Goal: Navigation & Orientation: Understand site structure

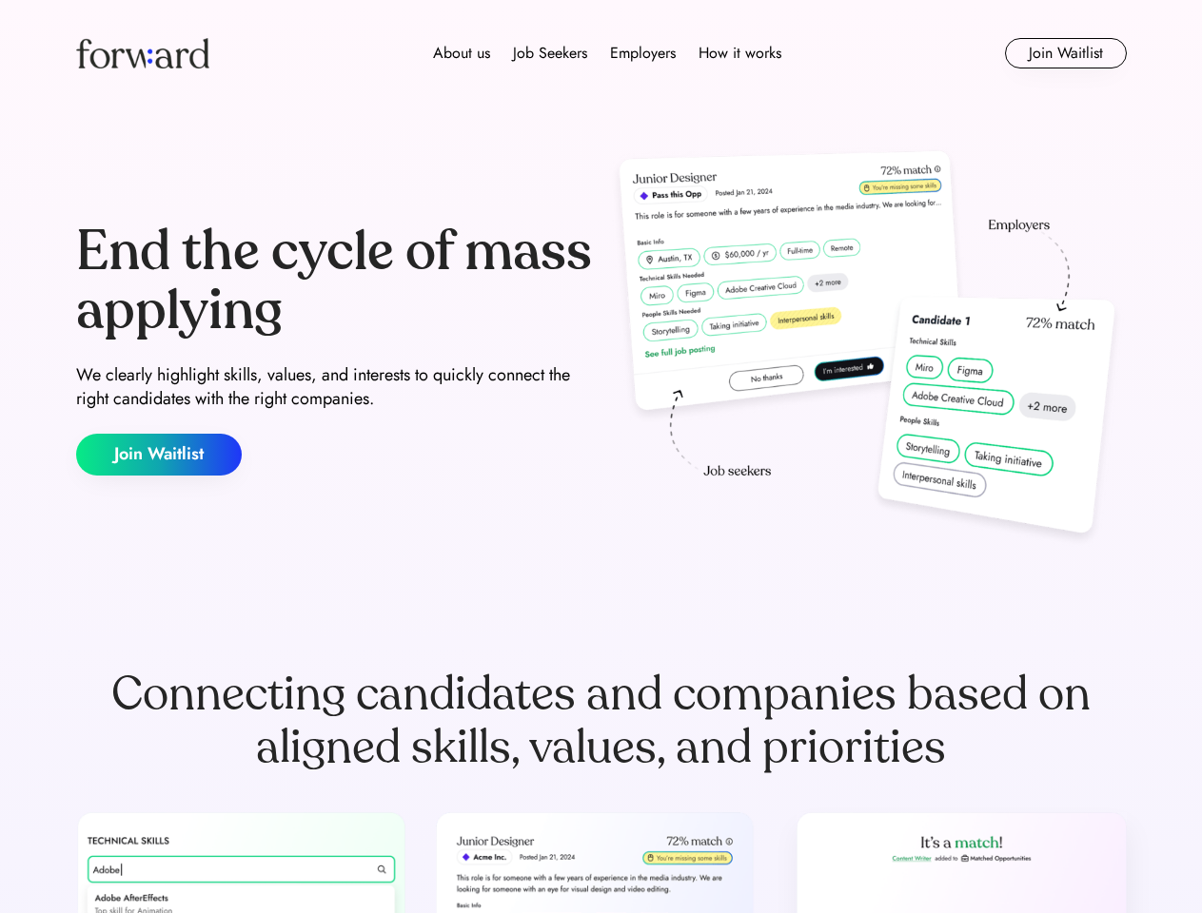
click at [600, 457] on div "End the cycle of mass applying We clearly highlight skills, values, and interes…" at bounding box center [601, 349] width 1050 height 409
click at [601, 53] on div "About us Job Seekers Employers How it works" at bounding box center [607, 53] width 750 height 23
click at [143, 53] on img at bounding box center [142, 53] width 133 height 30
click at [607, 53] on div "About us Job Seekers Employers How it works" at bounding box center [607, 53] width 750 height 23
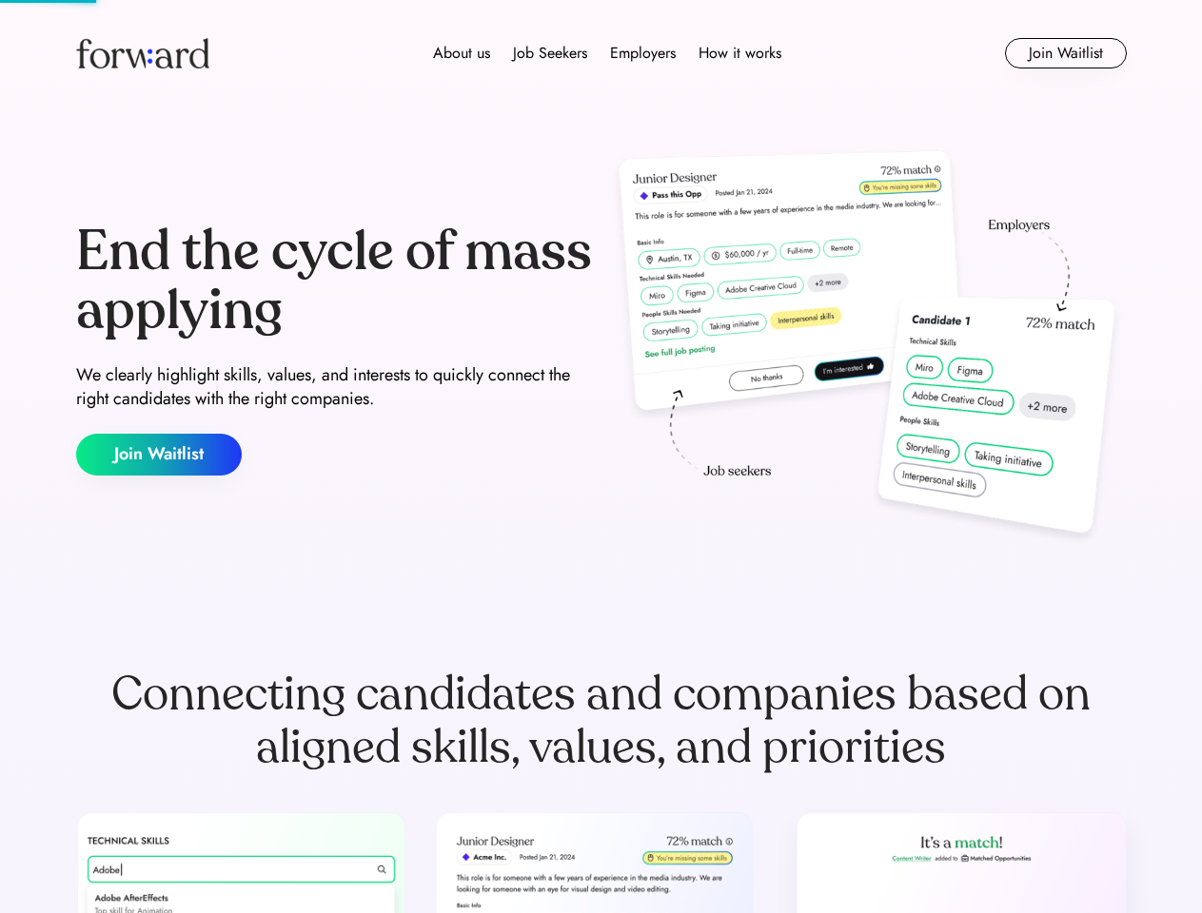
click at [461, 53] on div "About us" at bounding box center [461, 53] width 57 height 23
click at [550, 53] on div "Job Seekers" at bounding box center [550, 53] width 74 height 23
click at [642, 53] on div "Employers" at bounding box center [643, 53] width 66 height 23
click at [738, 53] on div "How it works" at bounding box center [739, 53] width 83 height 23
click at [1065, 53] on button "Join Waitlist" at bounding box center [1066, 53] width 122 height 30
